Goal: Information Seeking & Learning: Check status

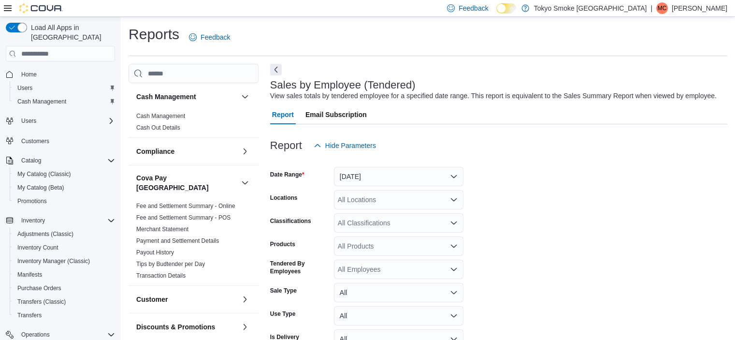
click at [44, 68] on span "Home" at bounding box center [66, 74] width 98 height 12
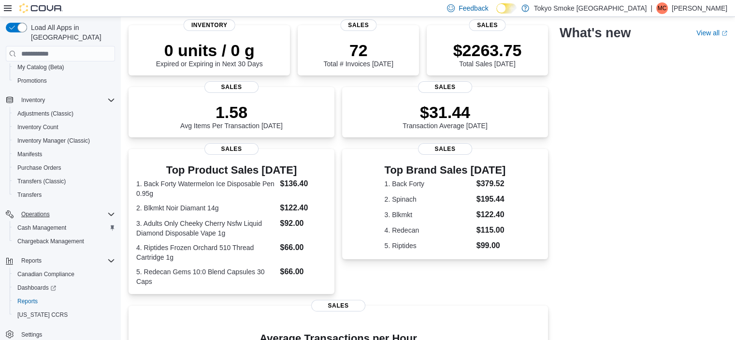
scroll to position [240, 0]
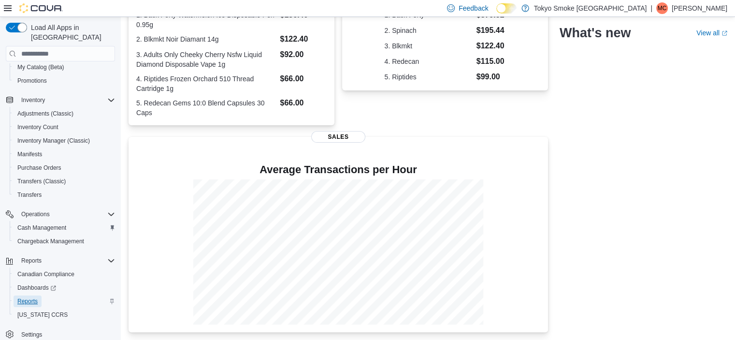
click at [24, 297] on span "Reports" at bounding box center [27, 301] width 20 height 8
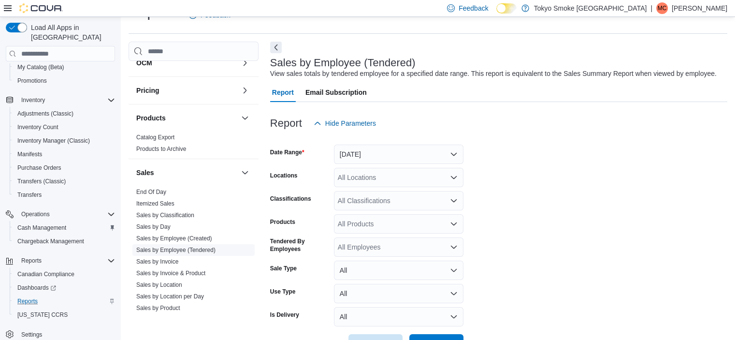
scroll to position [580, 0]
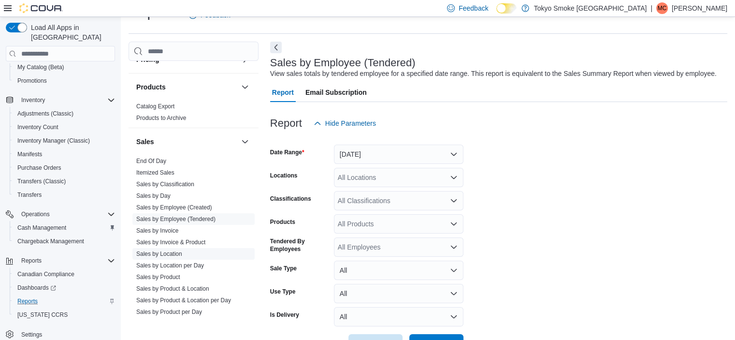
click at [173, 250] on link "Sales by Location" at bounding box center [159, 253] width 46 height 7
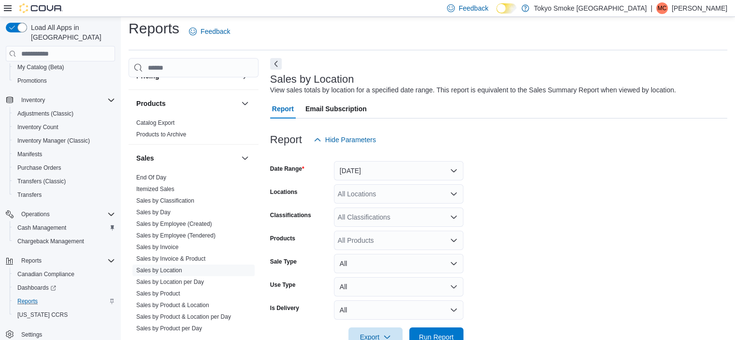
scroll to position [22, 0]
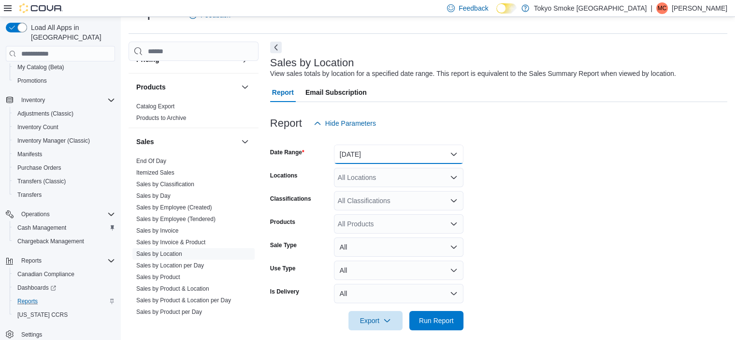
click at [389, 148] on button "[DATE]" at bounding box center [399, 154] width 130 height 19
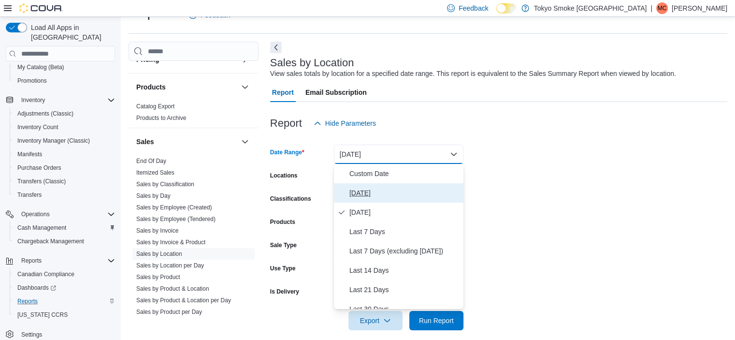
click at [362, 187] on span "[DATE]" at bounding box center [405, 193] width 110 height 12
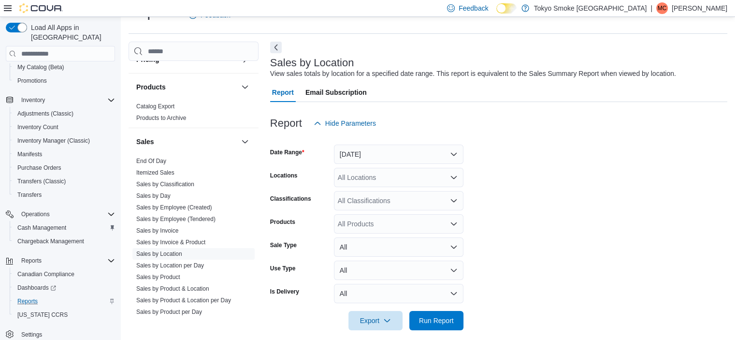
click at [361, 176] on div "All Locations" at bounding box center [399, 177] width 130 height 19
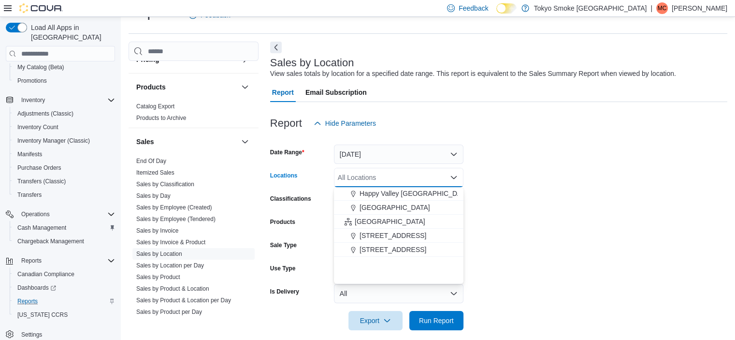
scroll to position [145, 0]
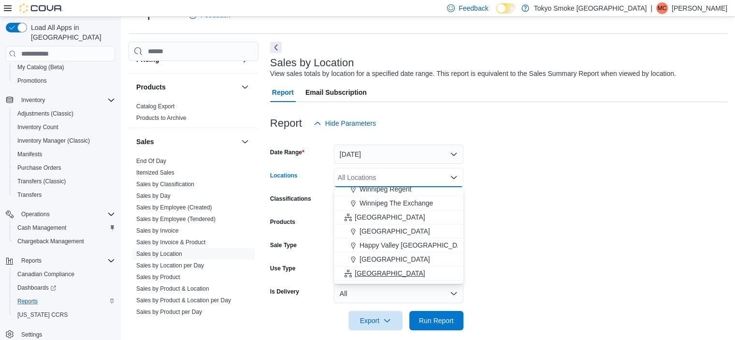
click at [366, 268] on span "[GEOGRAPHIC_DATA]" at bounding box center [390, 273] width 71 height 10
click at [528, 265] on form "Date Range [DATE] Locations [GEOGRAPHIC_DATA] Combo box. Selected. [GEOGRAPHIC_…" at bounding box center [498, 231] width 457 height 197
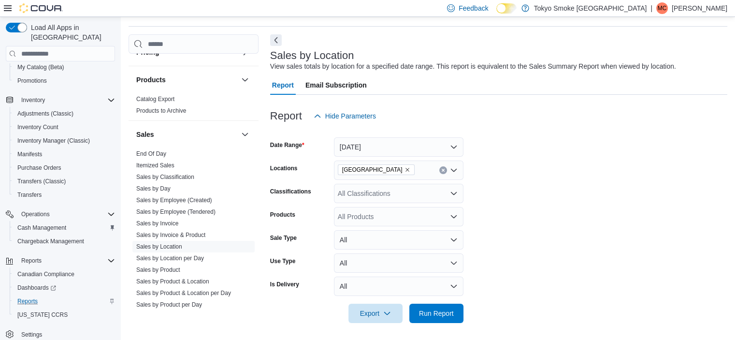
scroll to position [31, 0]
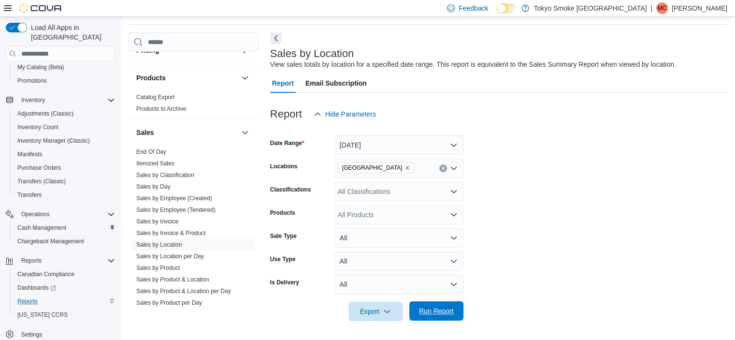
click at [441, 311] on span "Run Report" at bounding box center [436, 311] width 35 height 10
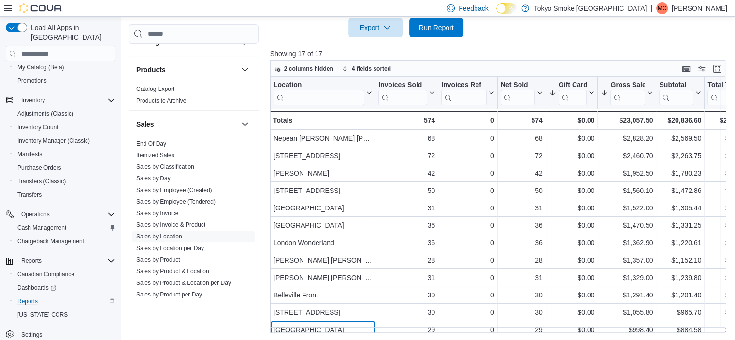
scroll to position [29, 0]
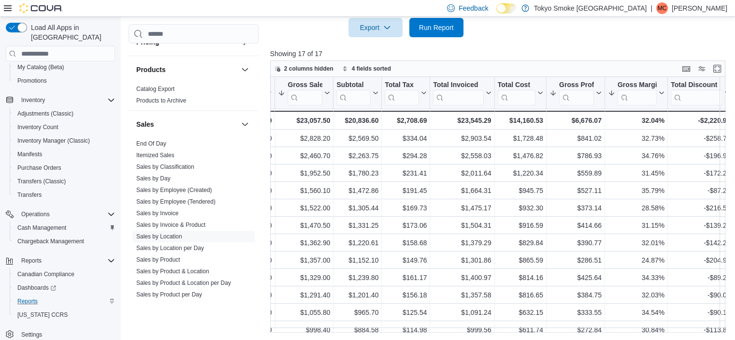
scroll to position [0, 338]
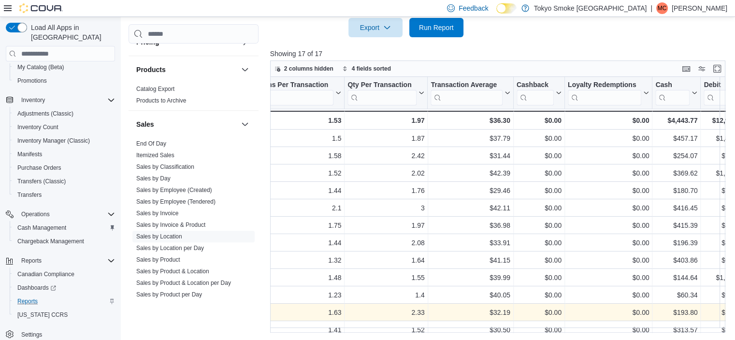
drag, startPoint x: 468, startPoint y: 316, endPoint x: 463, endPoint y: 320, distance: 5.9
click at [465, 317] on div "Location Click to view column header actions Invoices Sold Click to view column…" at bounding box center [500, 205] width 460 height 256
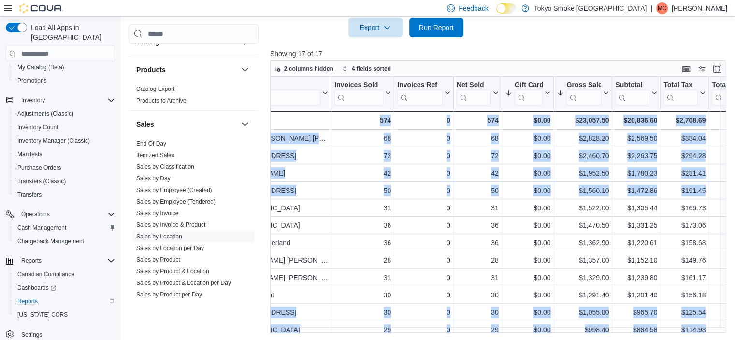
scroll to position [0, 31]
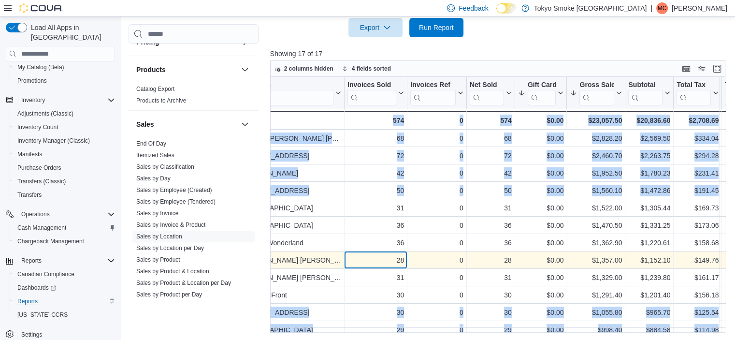
click at [371, 264] on div "28" at bounding box center [376, 260] width 57 height 12
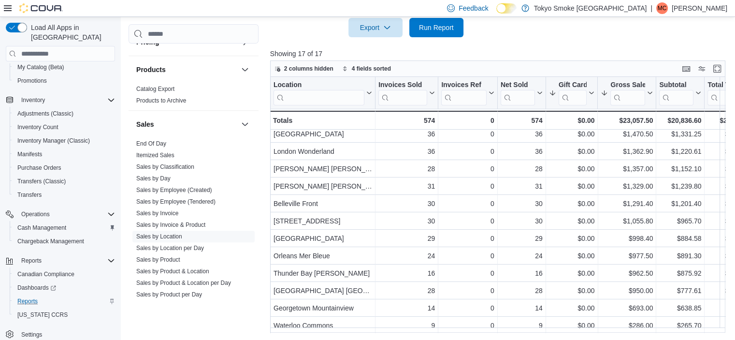
scroll to position [98, 0]
click at [454, 29] on span "Run Report" at bounding box center [436, 27] width 35 height 10
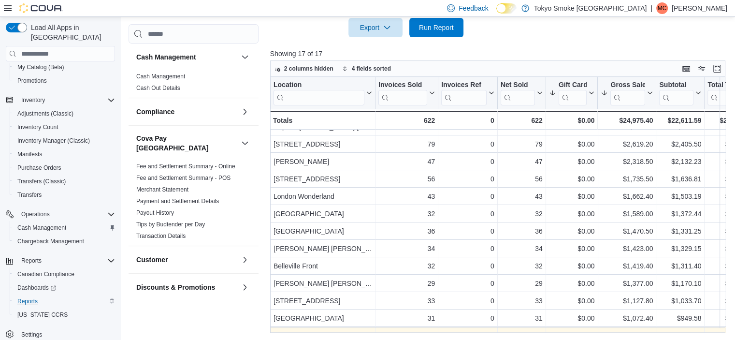
scroll to position [0, 0]
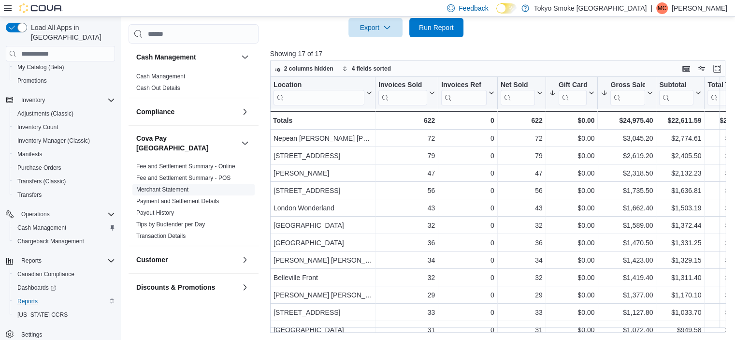
click at [185, 186] on link "Merchant Statement" at bounding box center [162, 189] width 52 height 7
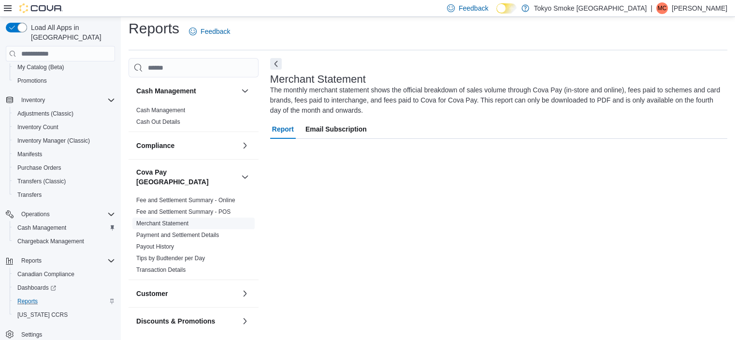
scroll to position [6, 0]
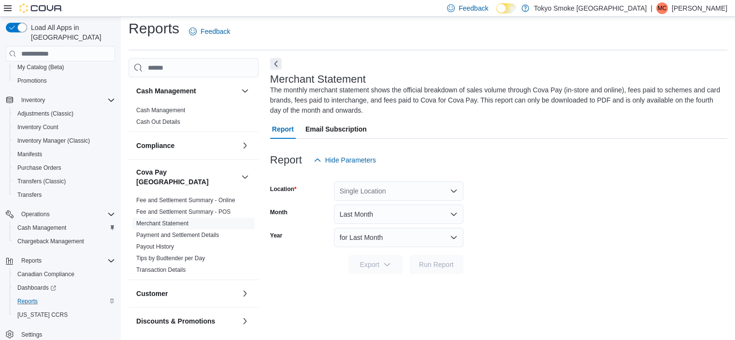
click at [390, 192] on div "Single Location" at bounding box center [399, 190] width 130 height 19
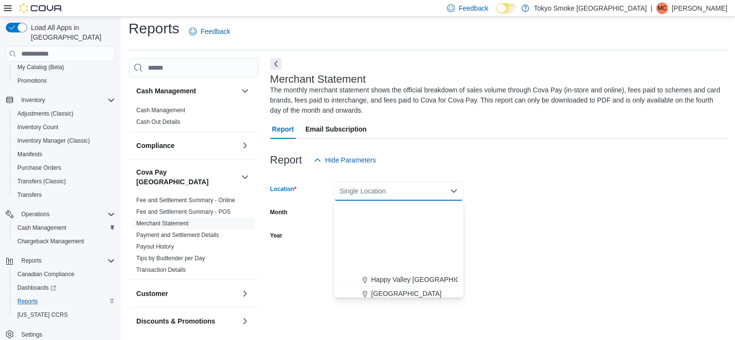
scroll to position [242, 0]
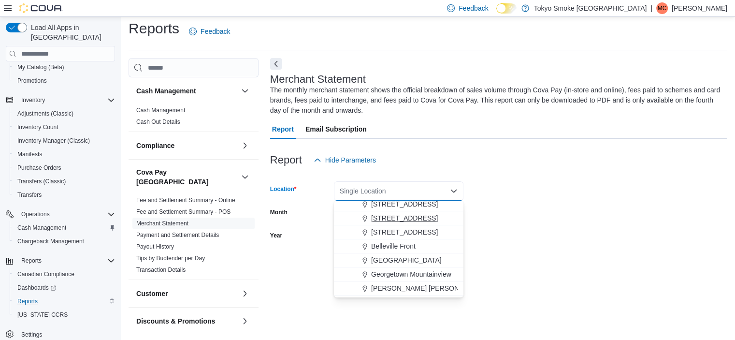
click at [389, 223] on button "[STREET_ADDRESS]" at bounding box center [399, 218] width 130 height 14
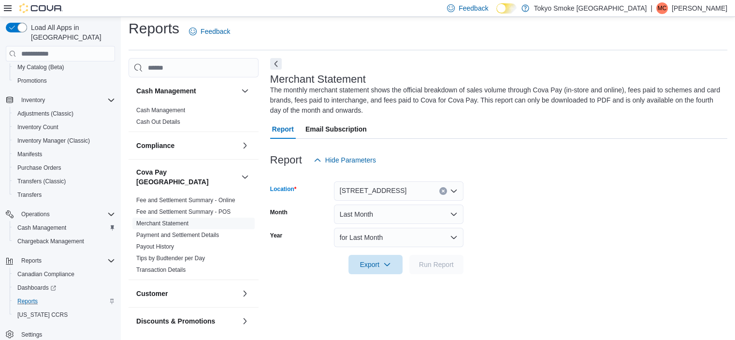
click at [511, 221] on form "Location [STREET_ADDRESS] Selected. [STREET_ADDRESS] Press Backspace to delete …" at bounding box center [498, 222] width 457 height 104
click at [412, 213] on button "Last Month" at bounding box center [399, 214] width 130 height 19
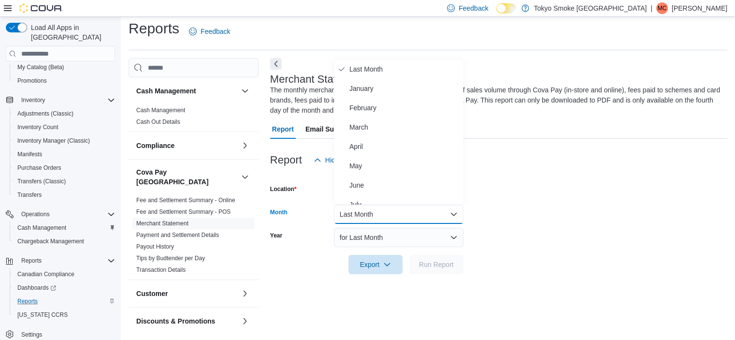
click at [576, 216] on form "Location [STREET_ADDRESS] Month Last Month Year for Last Month Export Run Report" at bounding box center [498, 222] width 457 height 104
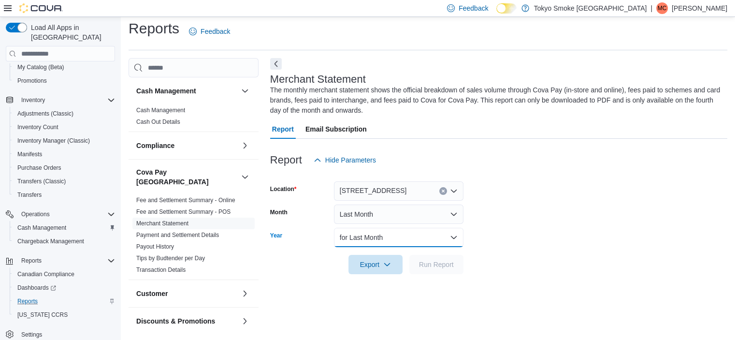
click at [393, 240] on button "for Last Month" at bounding box center [399, 237] width 130 height 19
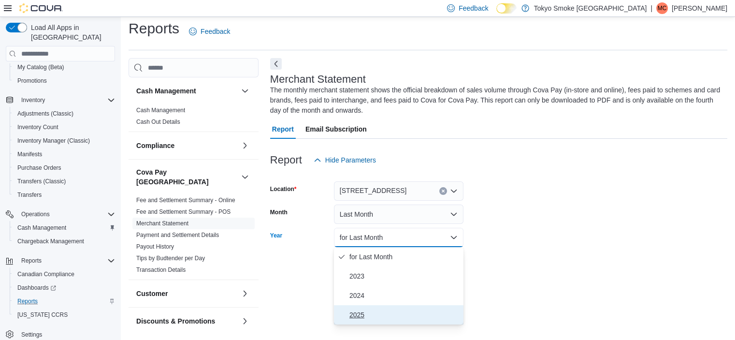
click at [370, 306] on button "2025" at bounding box center [399, 314] width 130 height 19
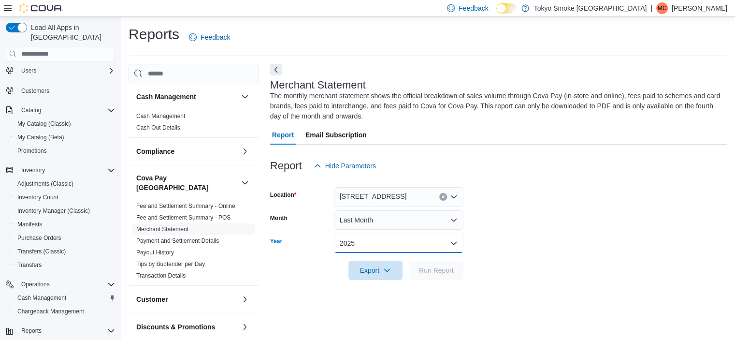
scroll to position [0, 0]
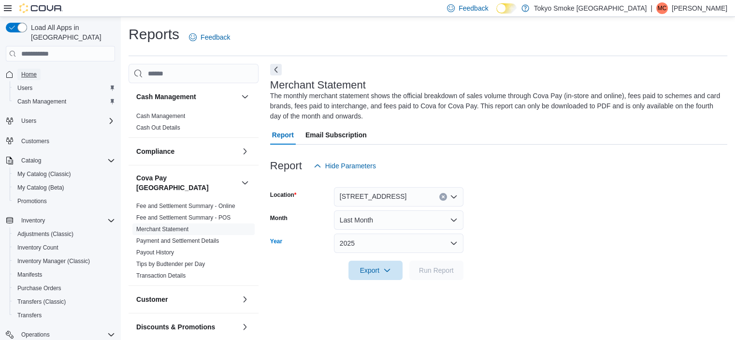
click at [33, 71] on span "Home" at bounding box center [28, 75] width 15 height 8
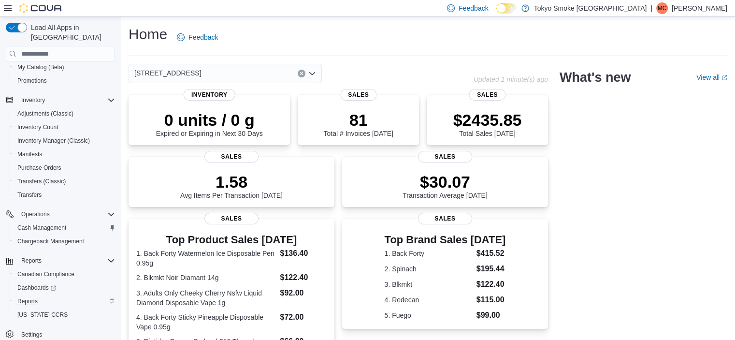
click at [637, 192] on div "[STREET_ADDRESS] Updated 1 minute(s) ago 0 units / 0 g Expired or Expiring in N…" at bounding box center [428, 317] width 599 height 507
